Goal: Navigation & Orientation: Find specific page/section

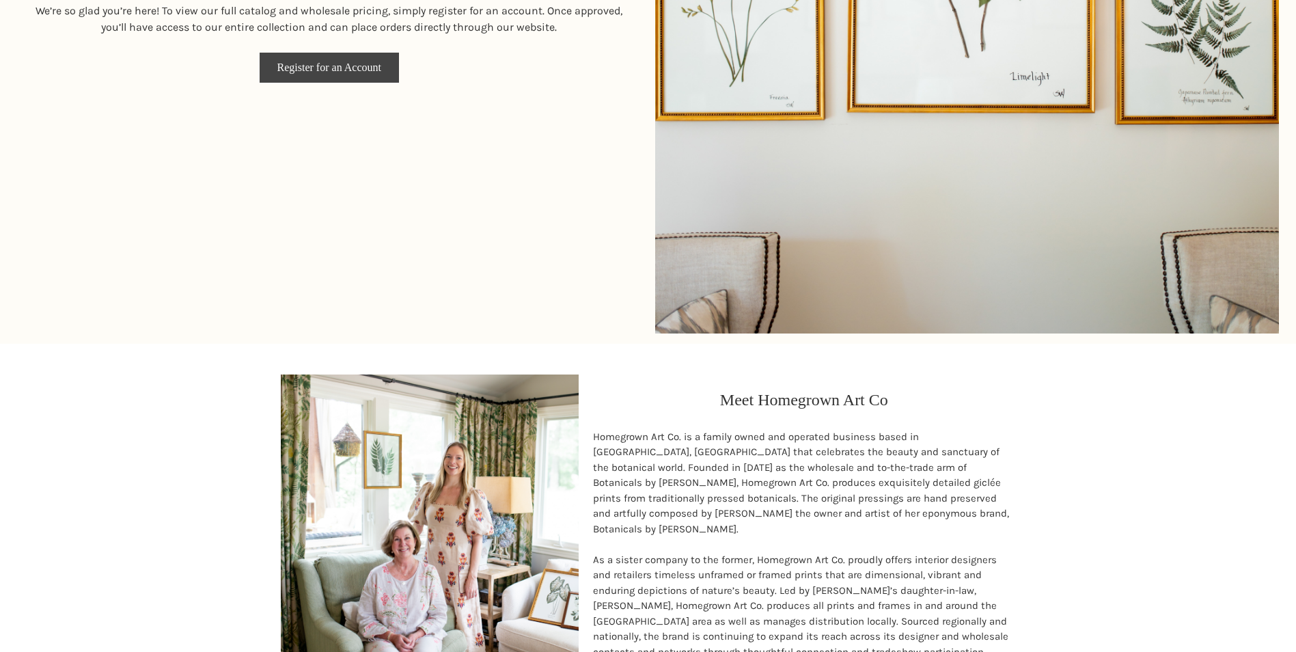
scroll to position [751, 0]
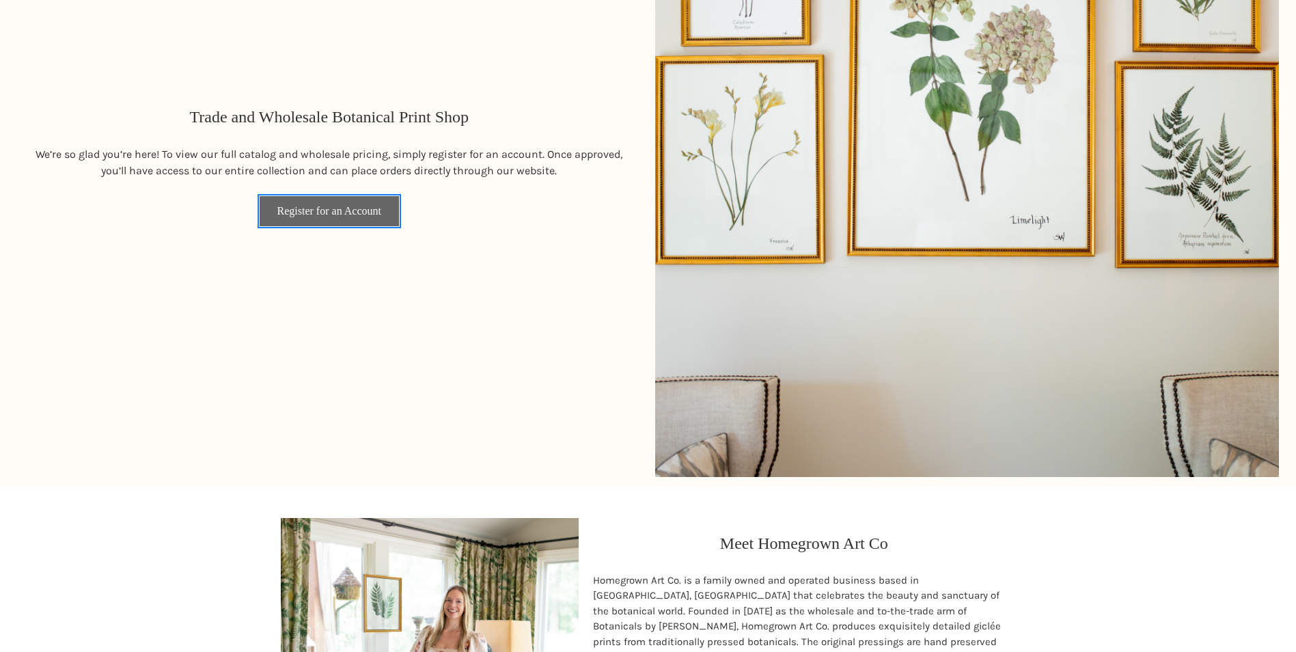
click at [358, 214] on link "Register for an Account" at bounding box center [329, 211] width 139 height 30
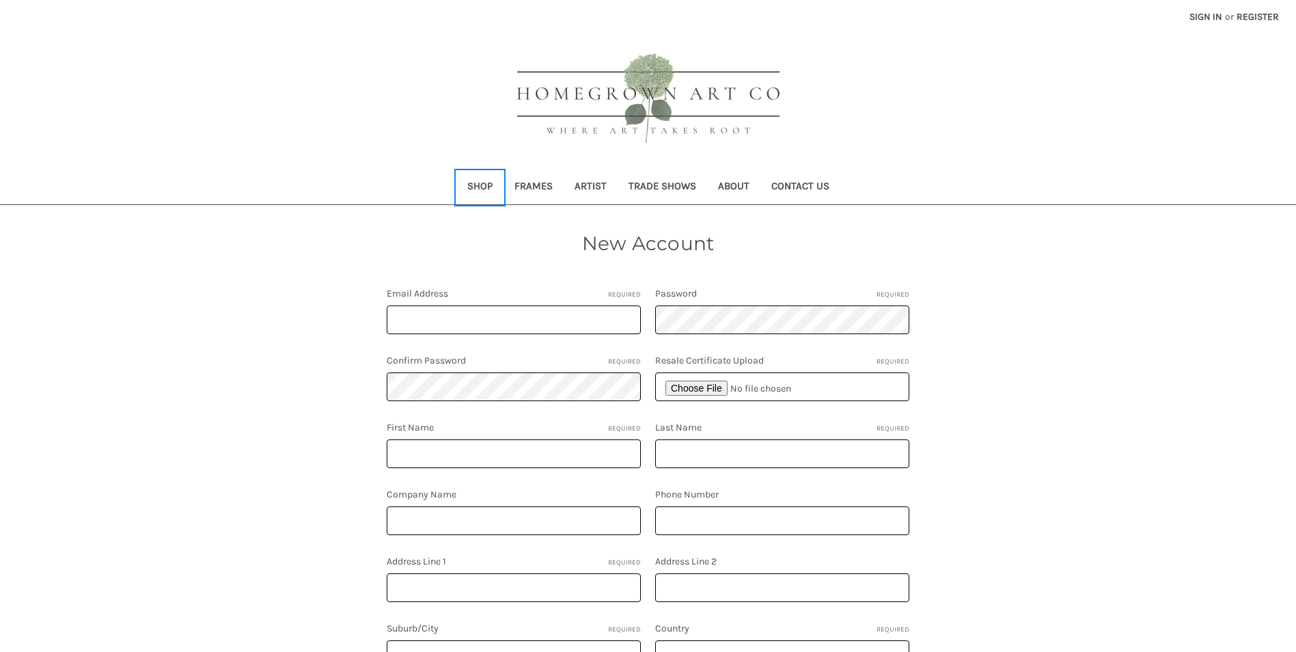
click at [486, 188] on link "Shop" at bounding box center [479, 187] width 47 height 33
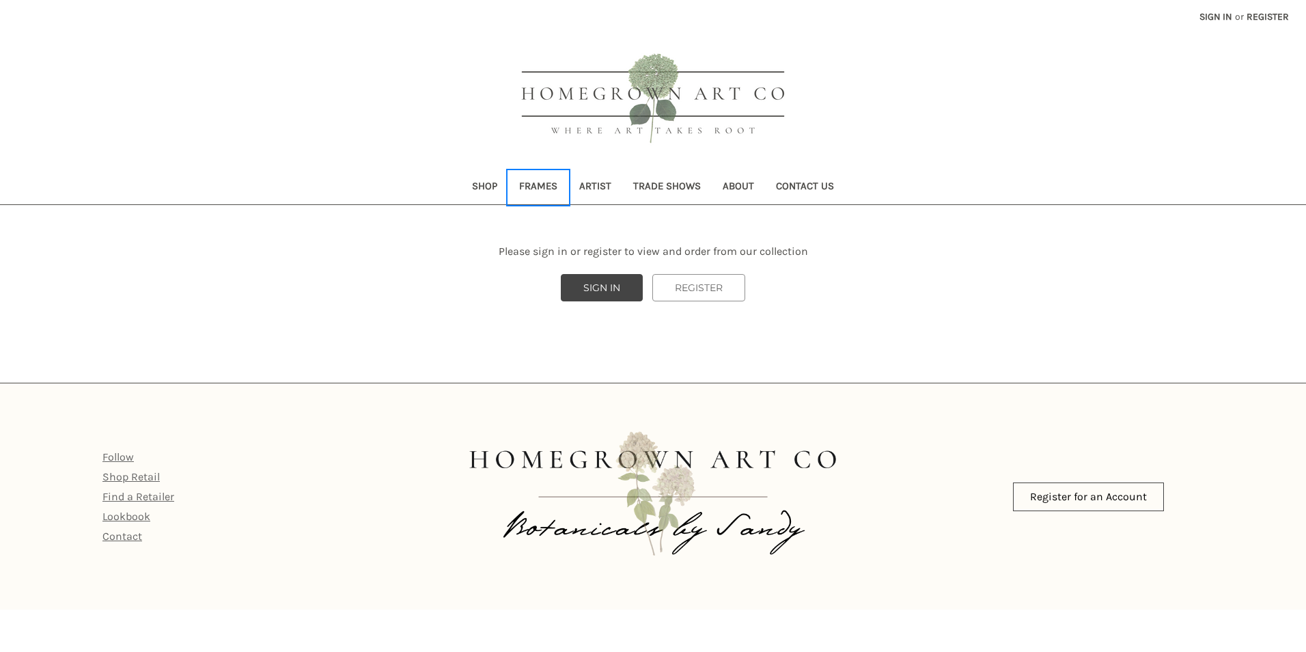
click at [551, 182] on link "Frames" at bounding box center [538, 187] width 60 height 33
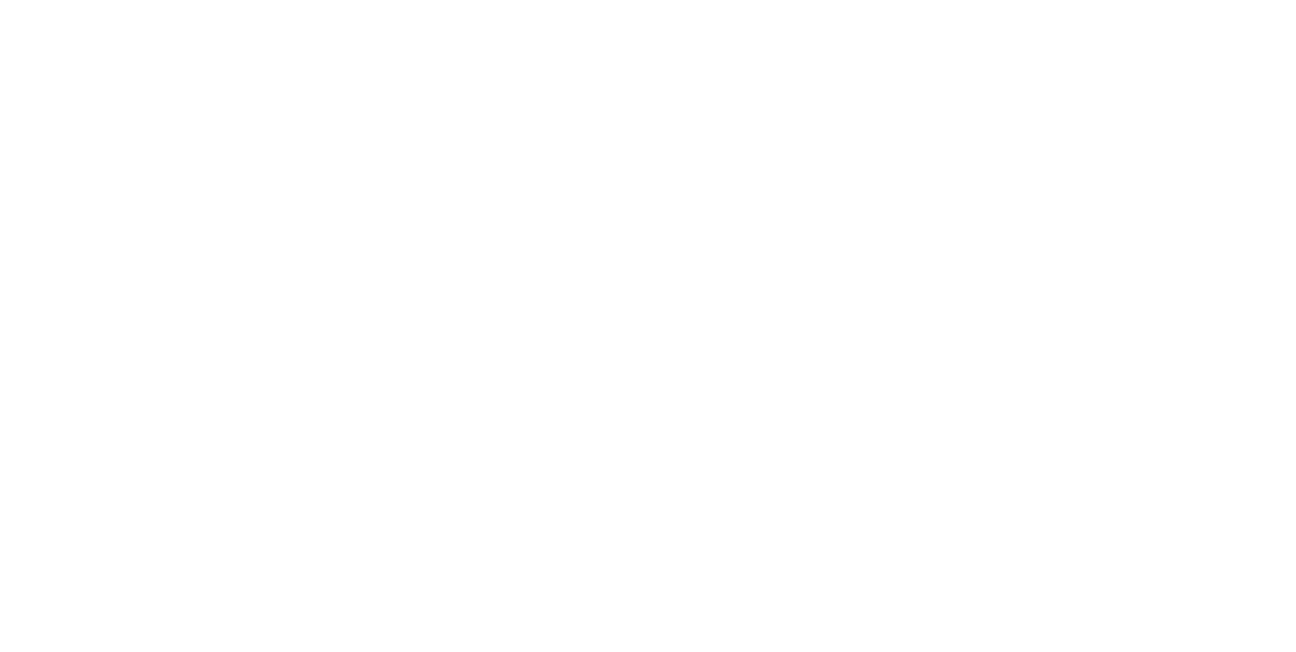
click at [0, 0] on link "Artist" at bounding box center [0, 0] width 0 height 0
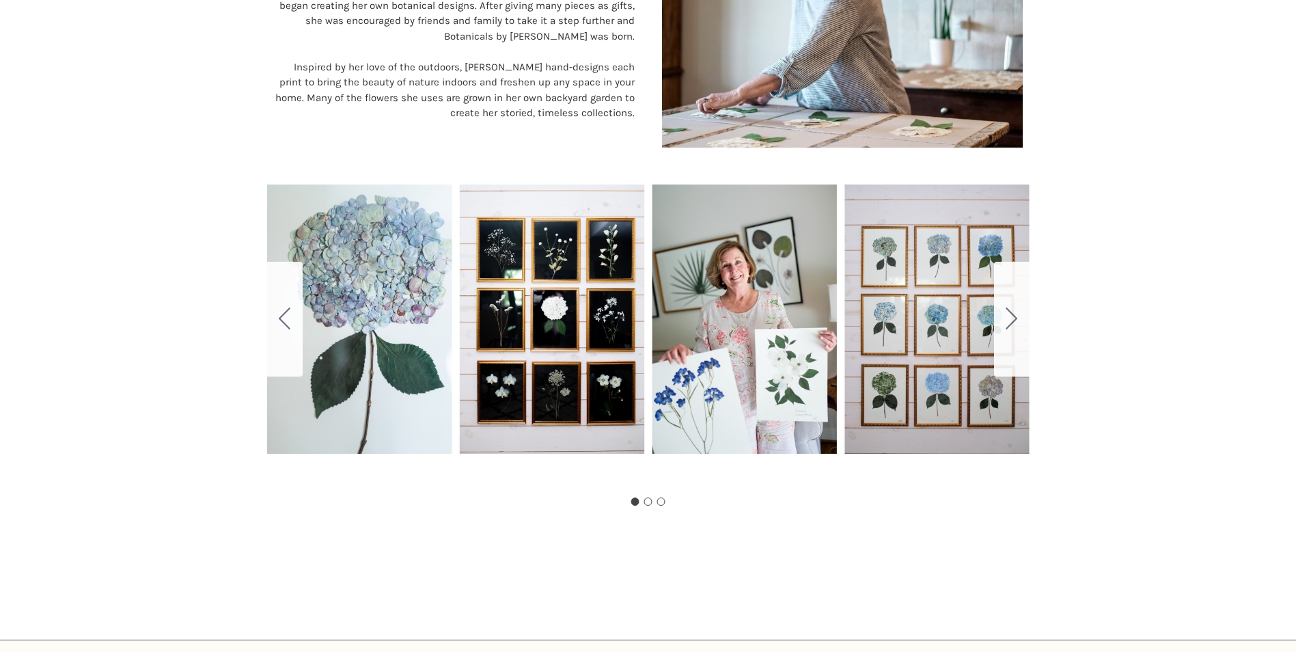
scroll to position [689, 0]
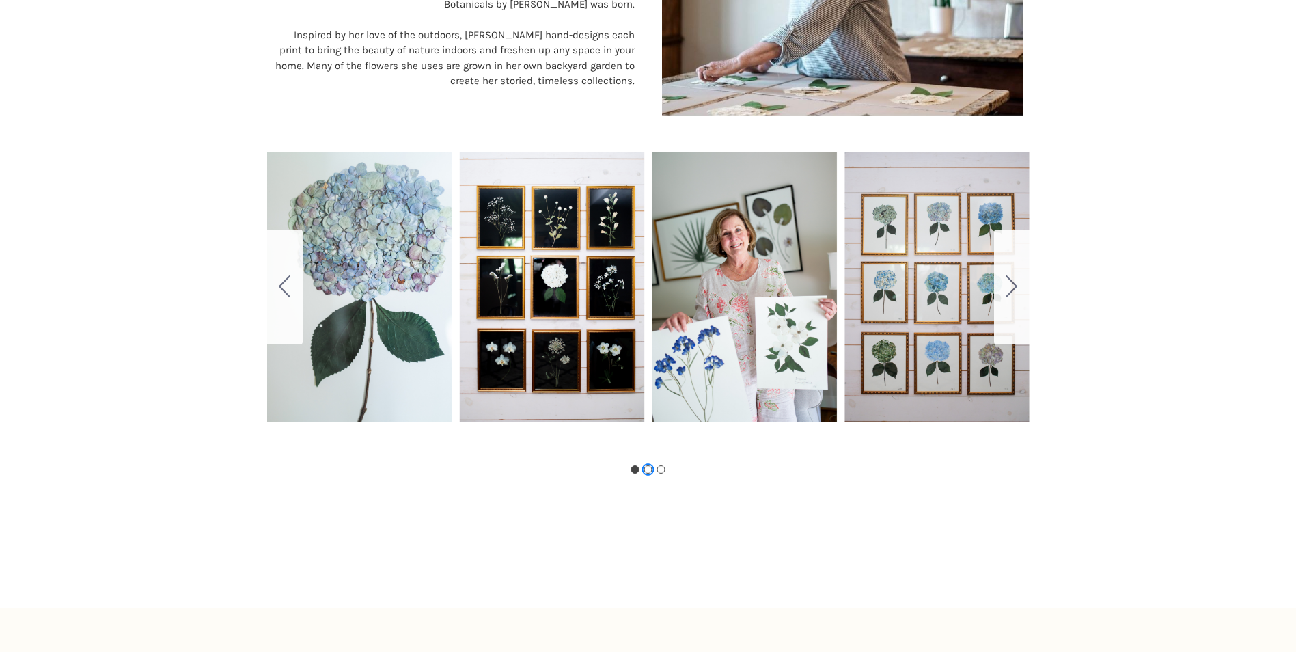
click at [648, 469] on button "Go to slide 2" at bounding box center [648, 469] width 8 height 8
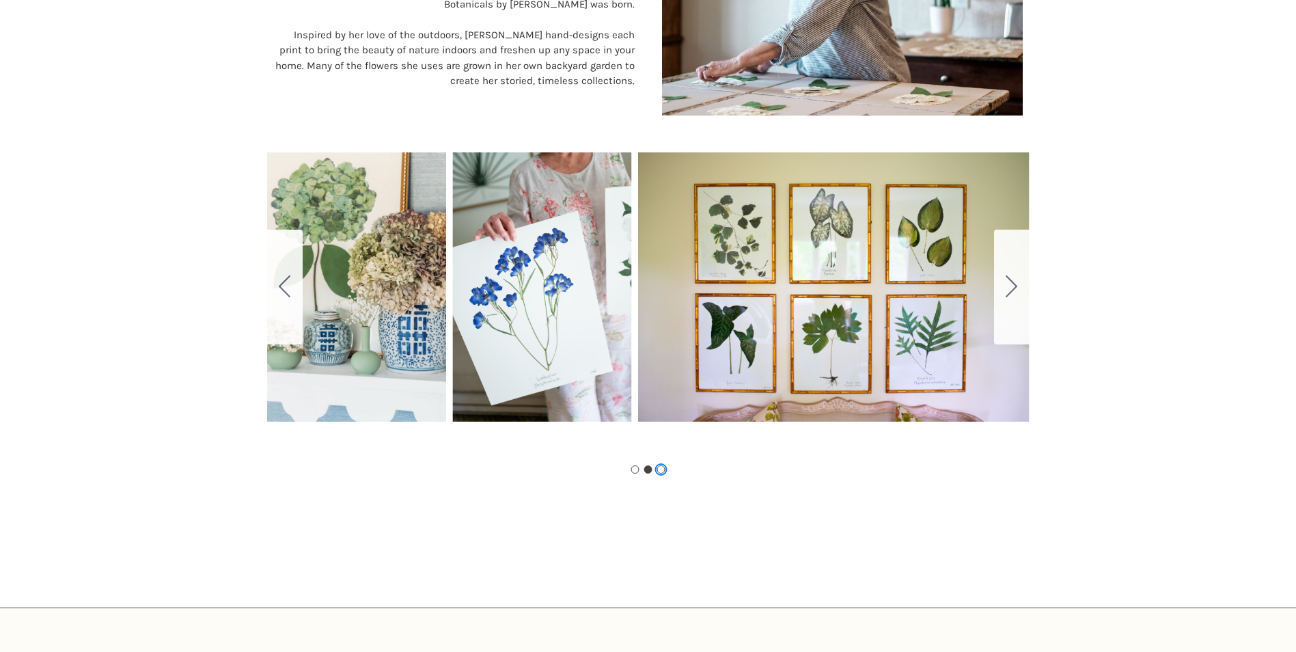
click at [662, 469] on button "Go to slide 3" at bounding box center [661, 469] width 8 height 8
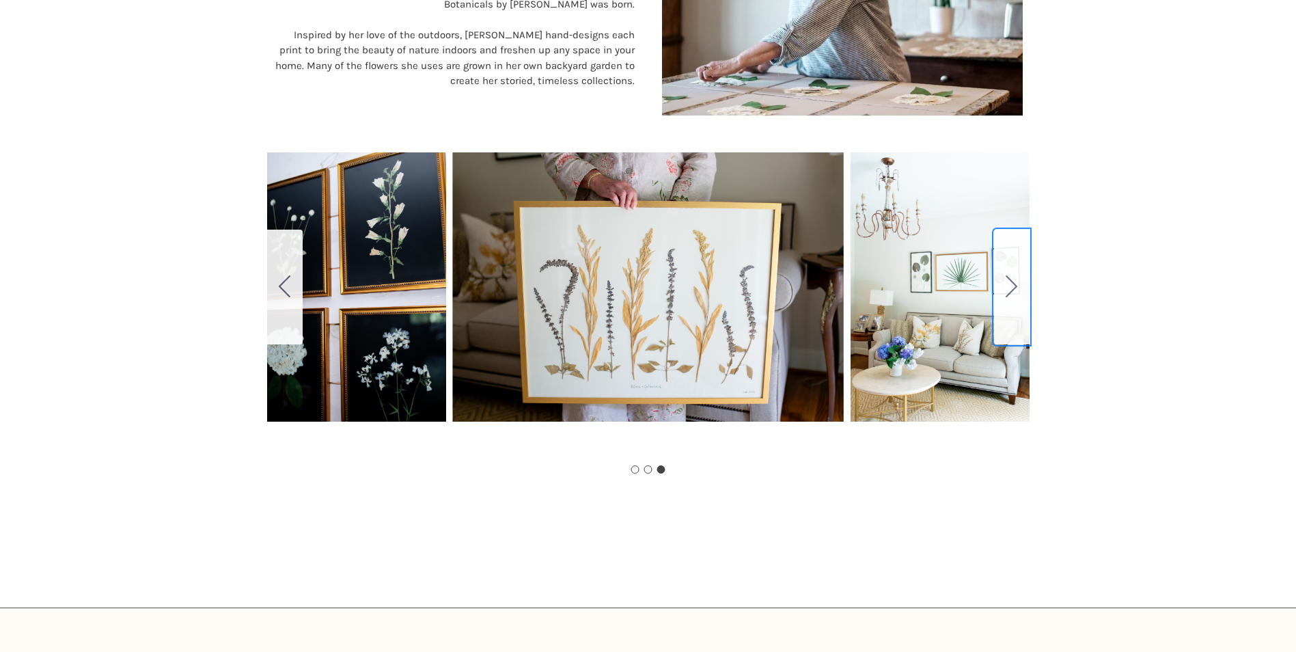
click at [1013, 272] on button "Go to slide 1" at bounding box center [1012, 287] width 36 height 115
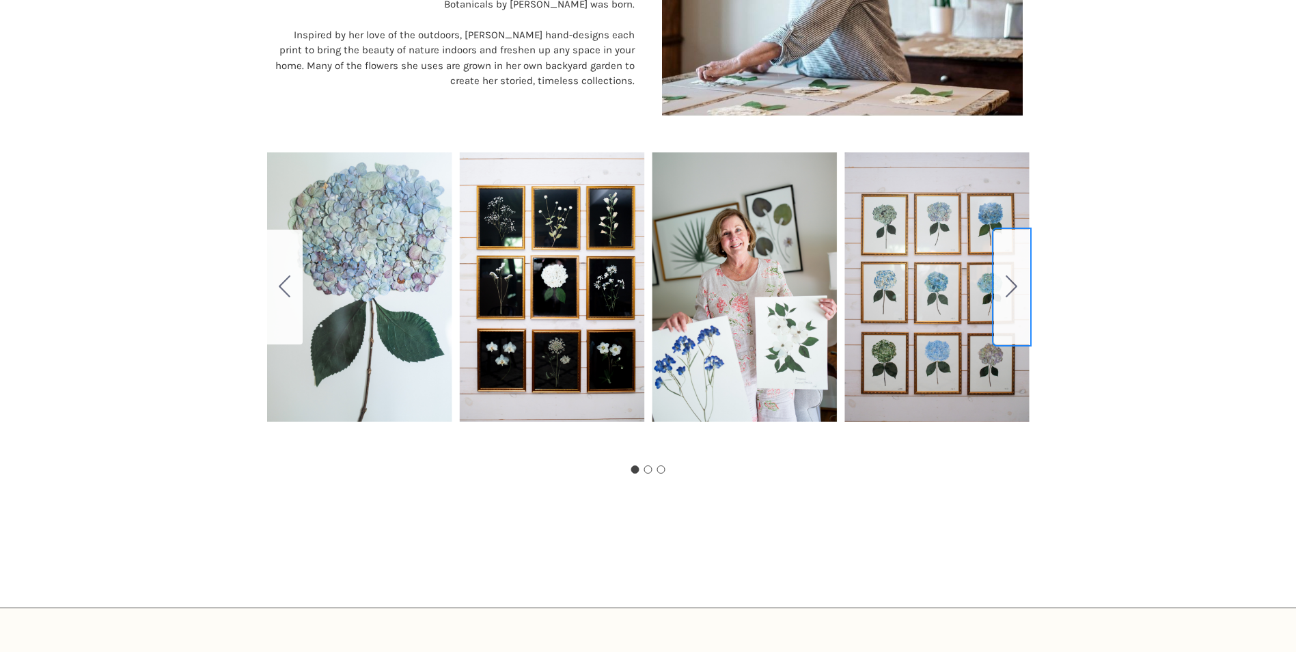
click at [1012, 274] on button "Go to slide 2" at bounding box center [1012, 287] width 36 height 115
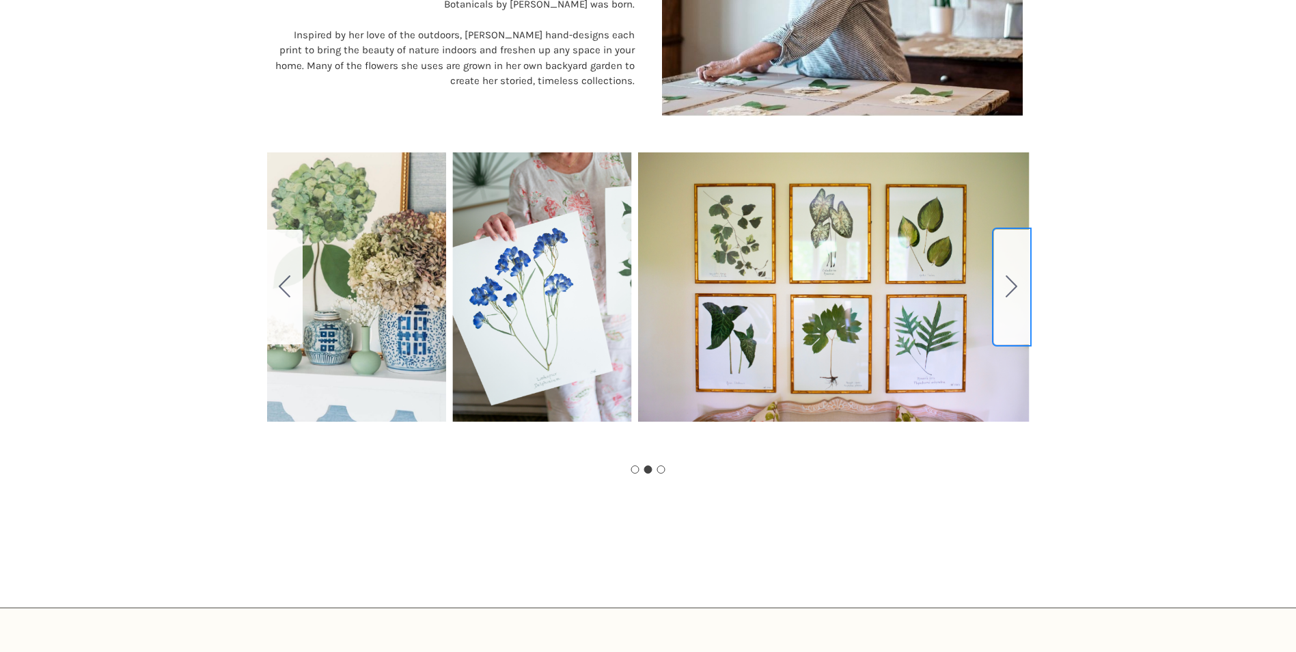
click at [1012, 274] on button "Go to slide 3" at bounding box center [1012, 287] width 36 height 115
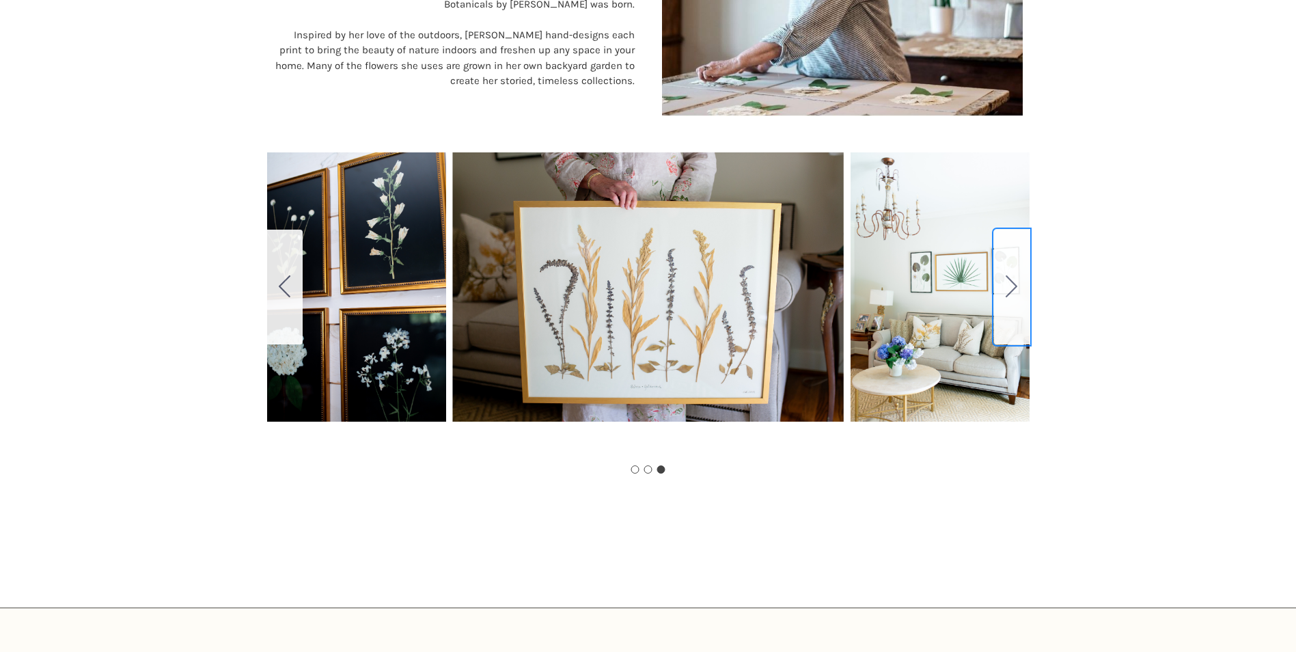
click at [1012, 274] on button "Go to slide 1" at bounding box center [1012, 287] width 36 height 115
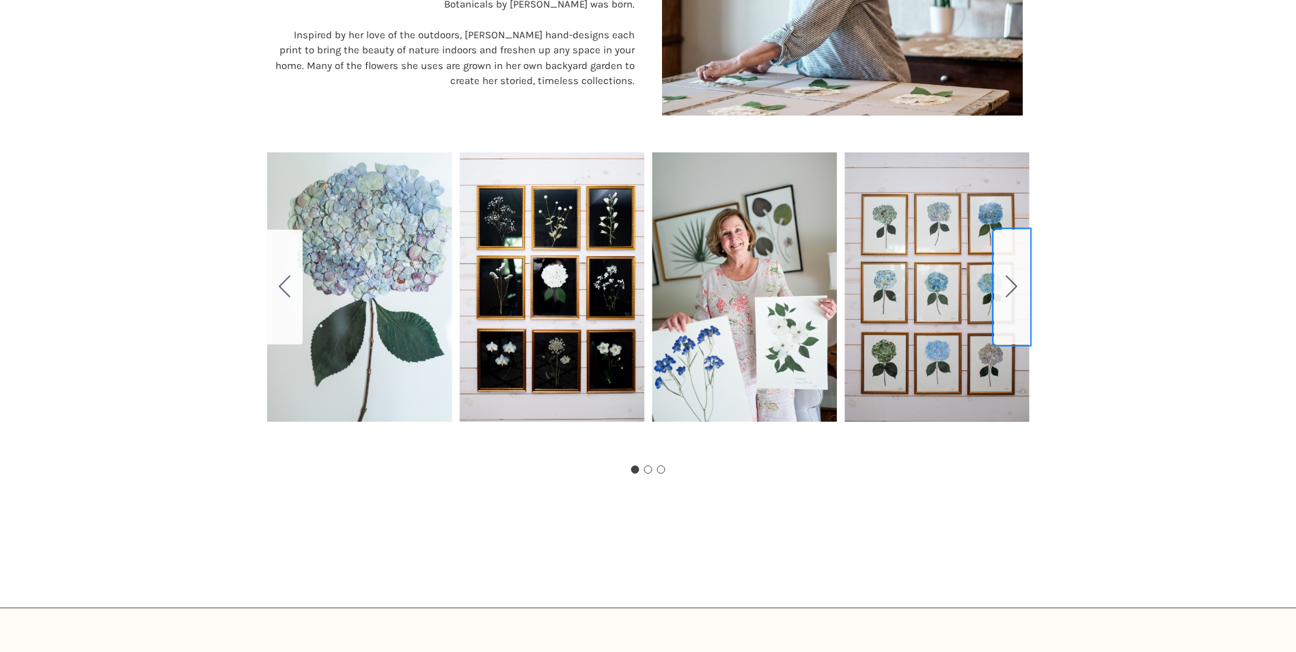
click at [1012, 274] on button "Go to slide 2" at bounding box center [1012, 287] width 36 height 115
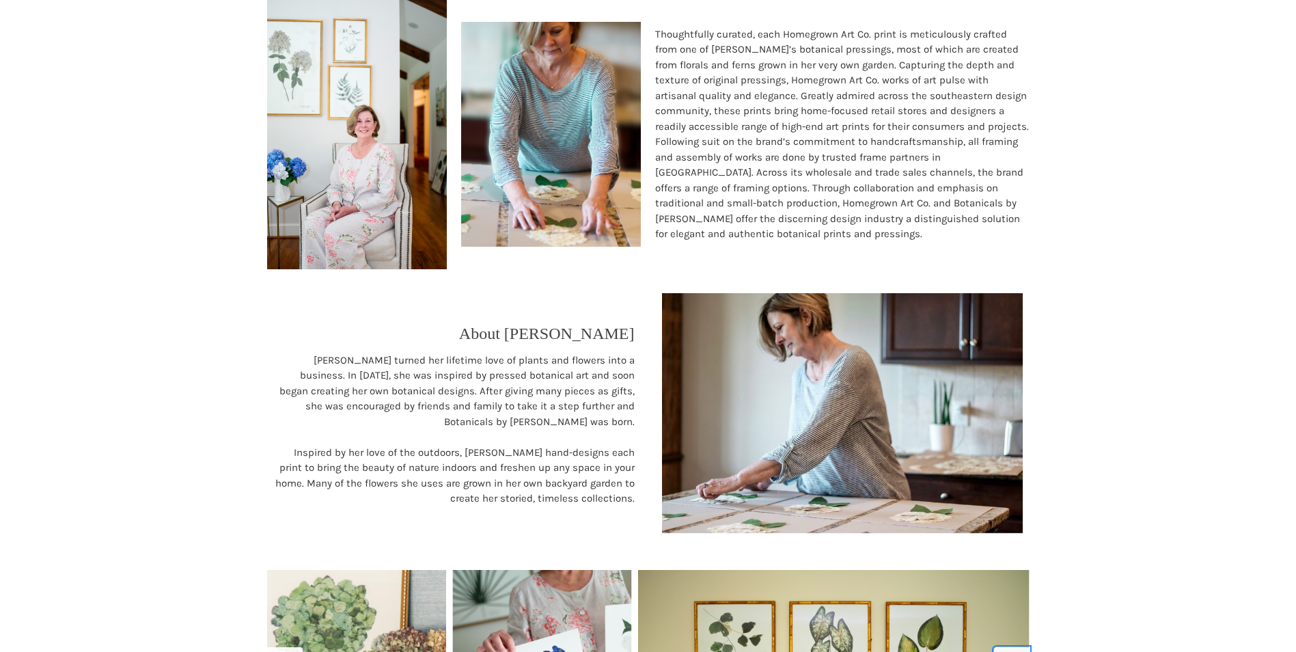
scroll to position [0, 0]
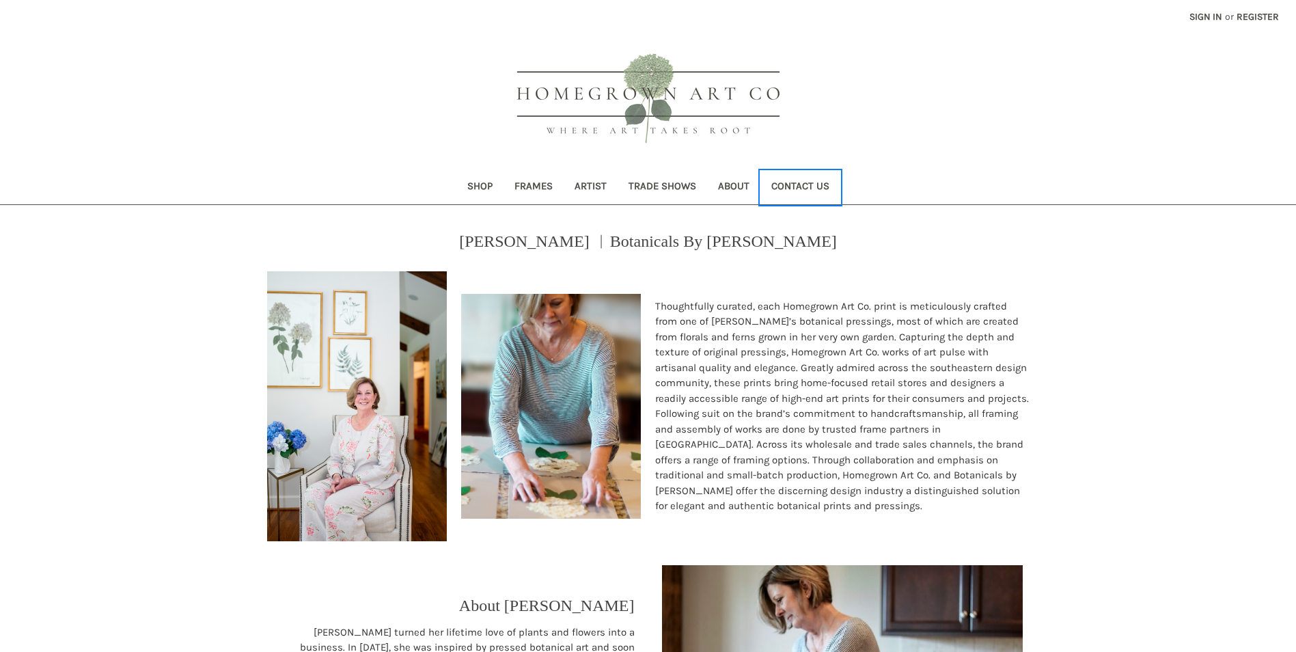
click at [784, 184] on link "Contact Us" at bounding box center [800, 187] width 80 height 33
